Goal: Obtain resource: Obtain resource

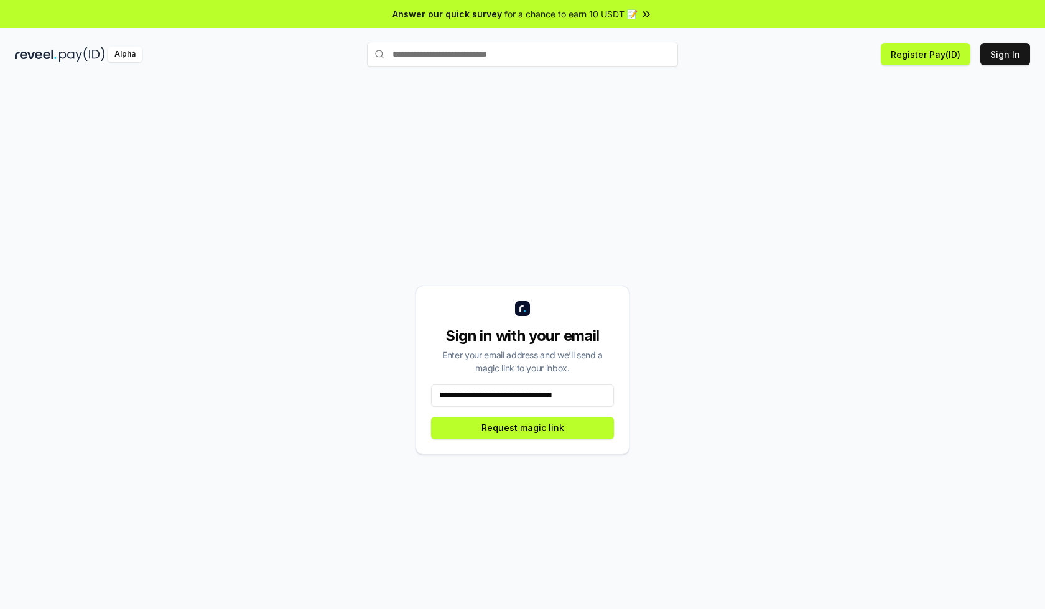
scroll to position [0, 1]
type input "**********"
click at [522, 427] on button "Request magic link" at bounding box center [522, 428] width 183 height 22
